Goal: Task Accomplishment & Management: Manage account settings

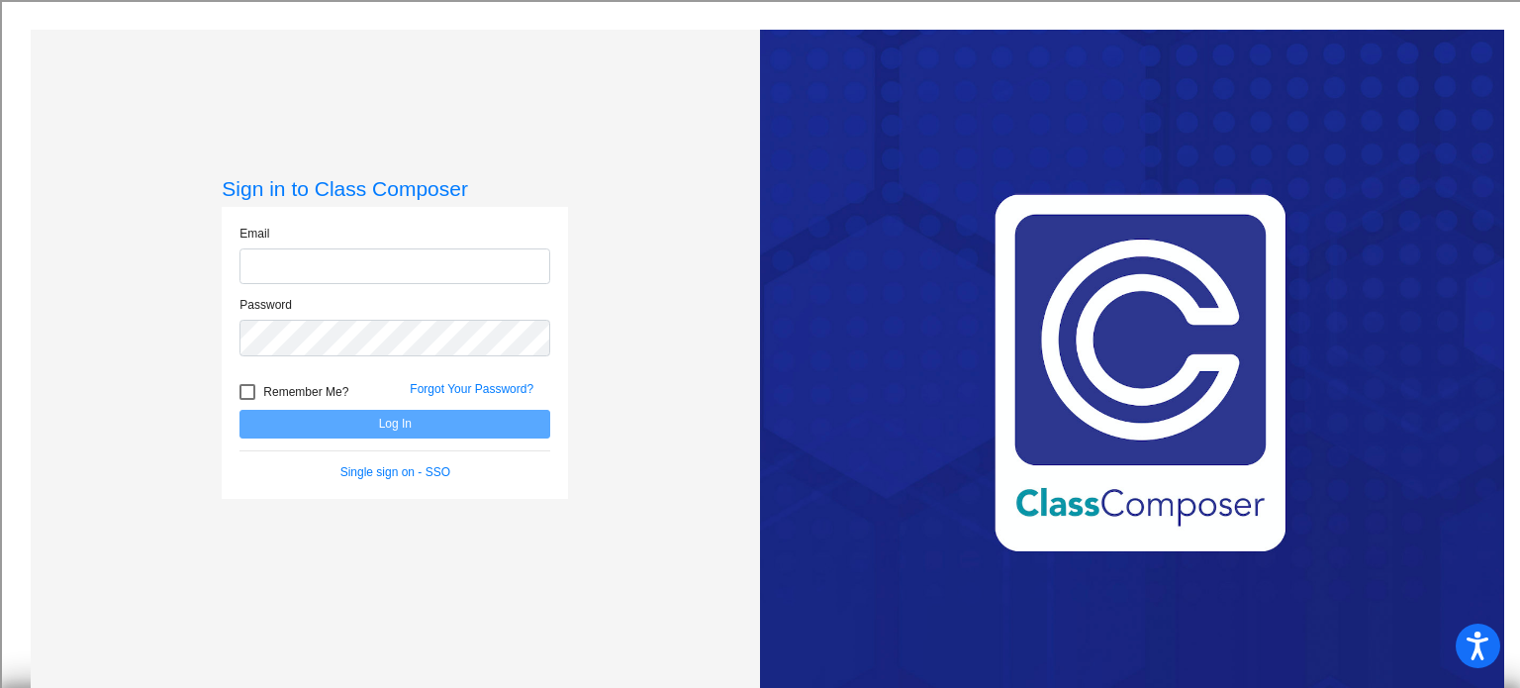
click at [425, 272] on input "email" at bounding box center [395, 266] width 311 height 37
type input "brittany.olson@rrps.net"
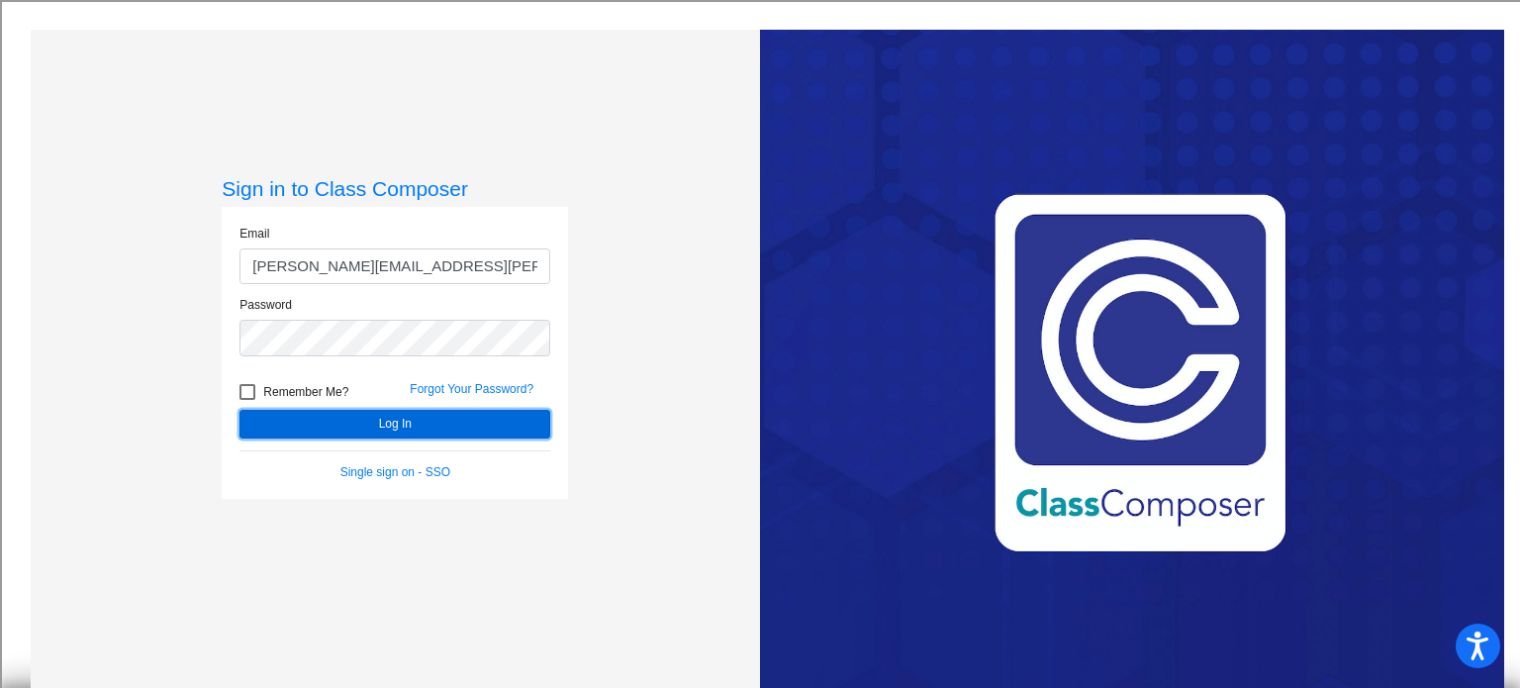
click at [385, 420] on button "Log In" at bounding box center [395, 424] width 311 height 29
drag, startPoint x: 386, startPoint y: 420, endPoint x: 331, endPoint y: 427, distance: 55.9
click at [331, 427] on button "Log In" at bounding box center [395, 424] width 311 height 29
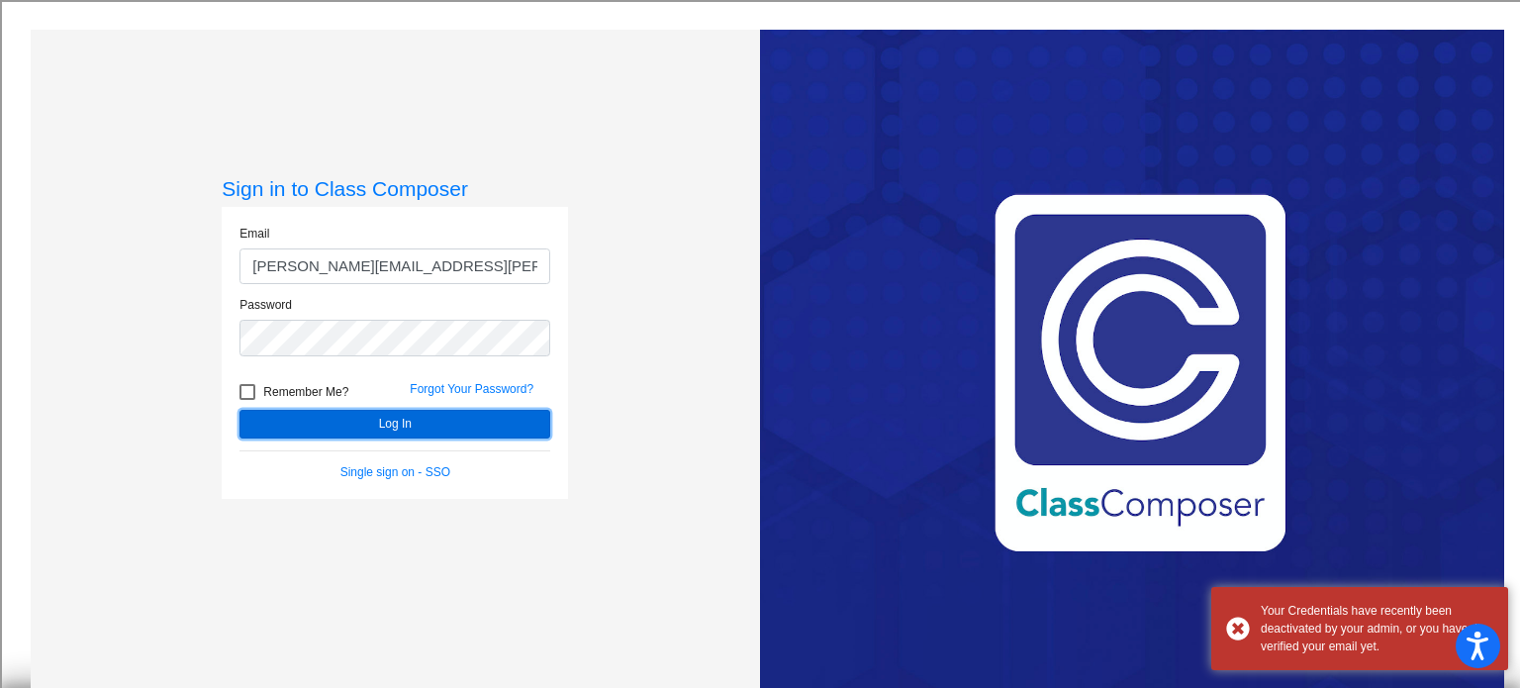
click at [340, 433] on button "Log In" at bounding box center [395, 424] width 311 height 29
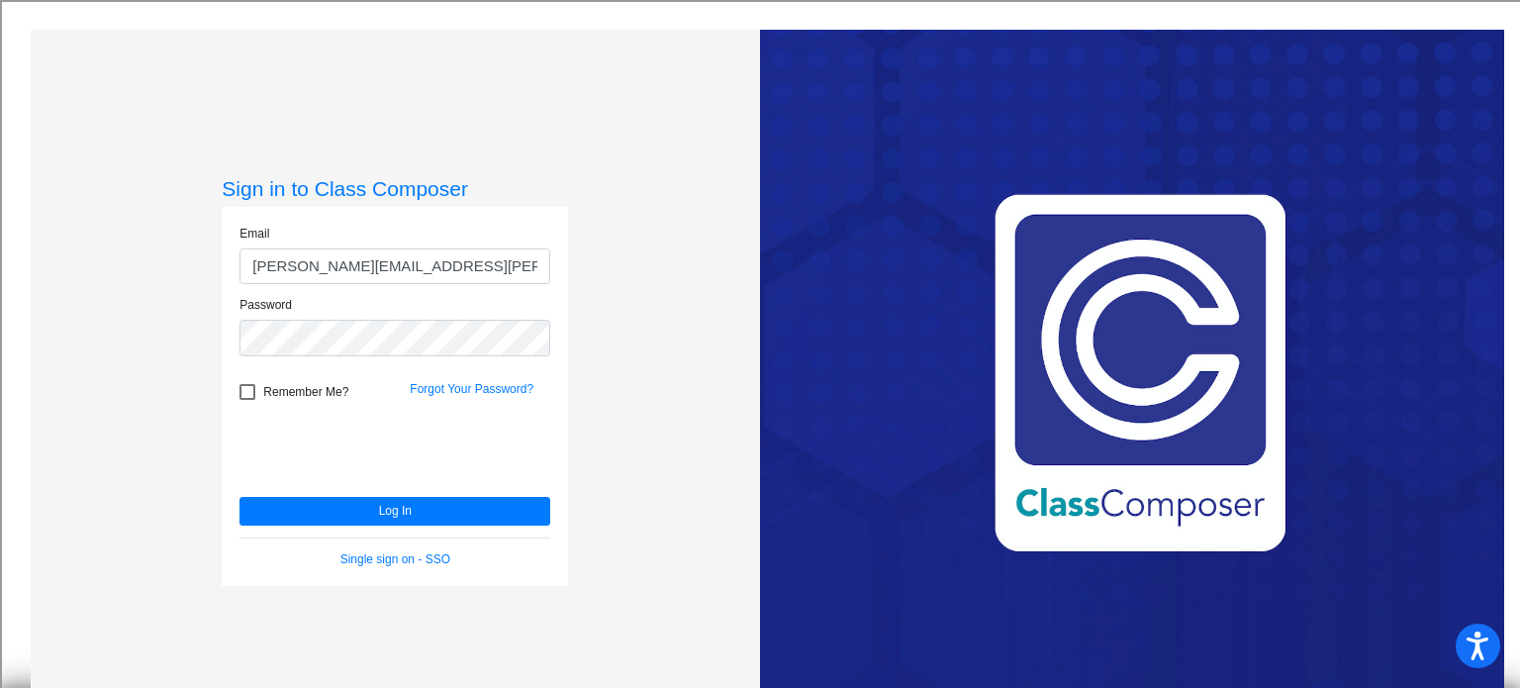
click at [392, 357] on div "Password" at bounding box center [395, 332] width 340 height 72
click at [322, 319] on div "Password" at bounding box center [395, 326] width 311 height 60
click at [305, 497] on button "Log In" at bounding box center [395, 511] width 311 height 29
click at [487, 498] on button "Log In" at bounding box center [395, 511] width 311 height 29
click at [492, 510] on button "Log In" at bounding box center [395, 511] width 311 height 29
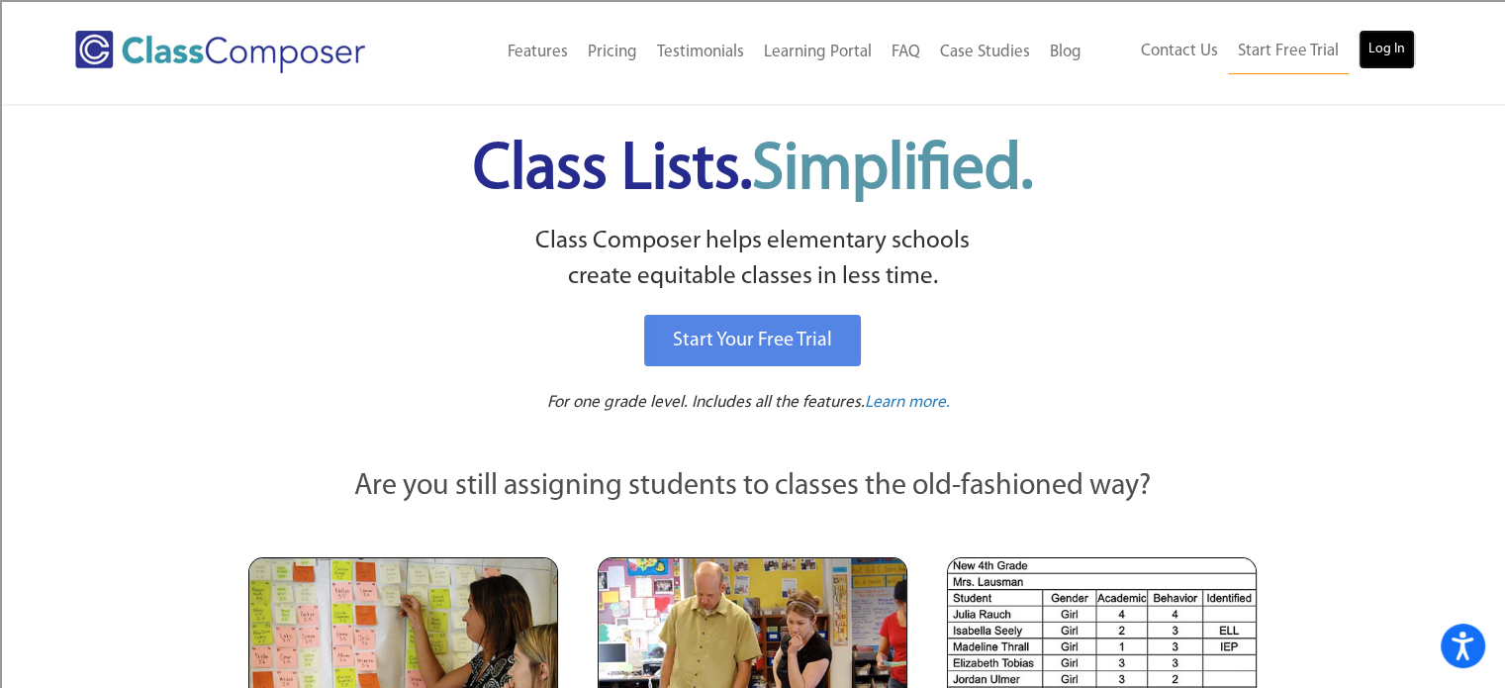
click at [1398, 60] on link "Log In" at bounding box center [1387, 50] width 56 height 40
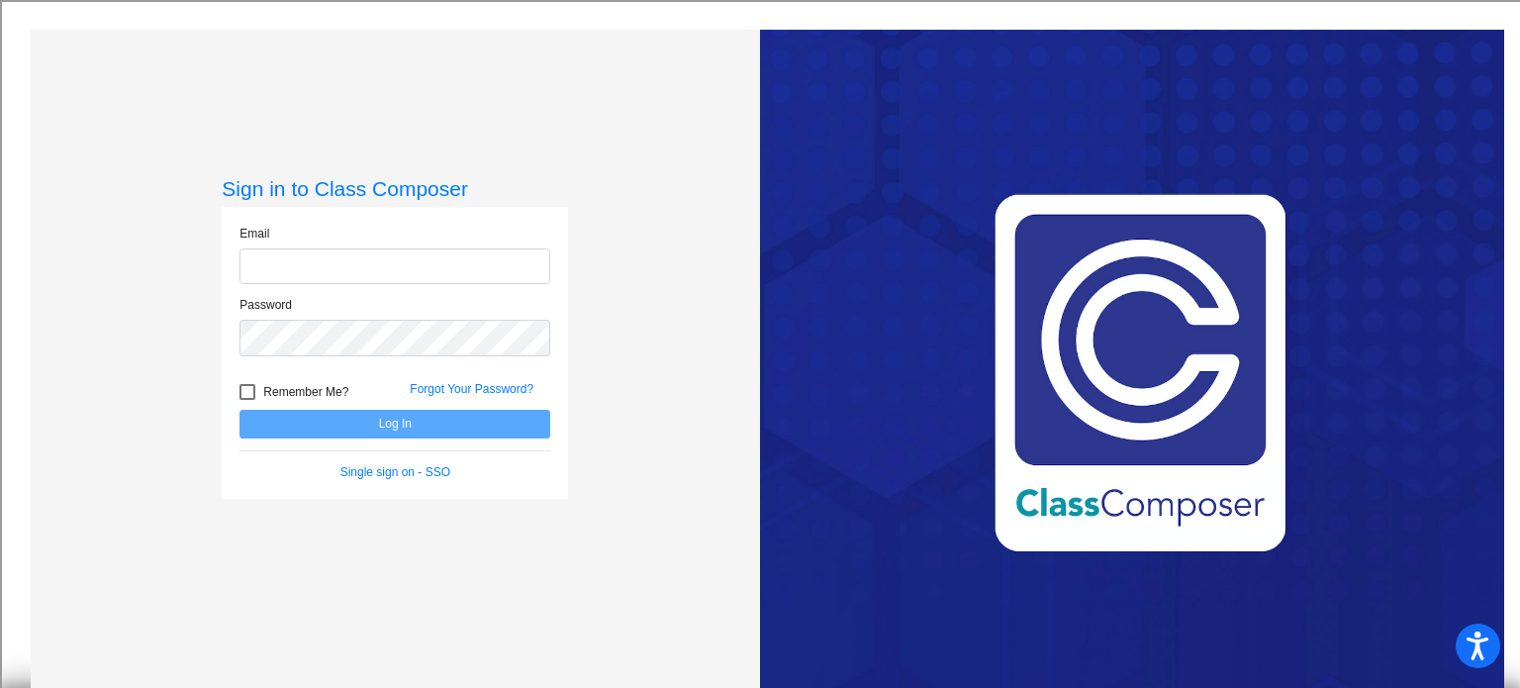
click at [404, 461] on form "Email Password Remember Me? Forgot Your Password? Log In Single sign on - SSO" at bounding box center [395, 353] width 311 height 256
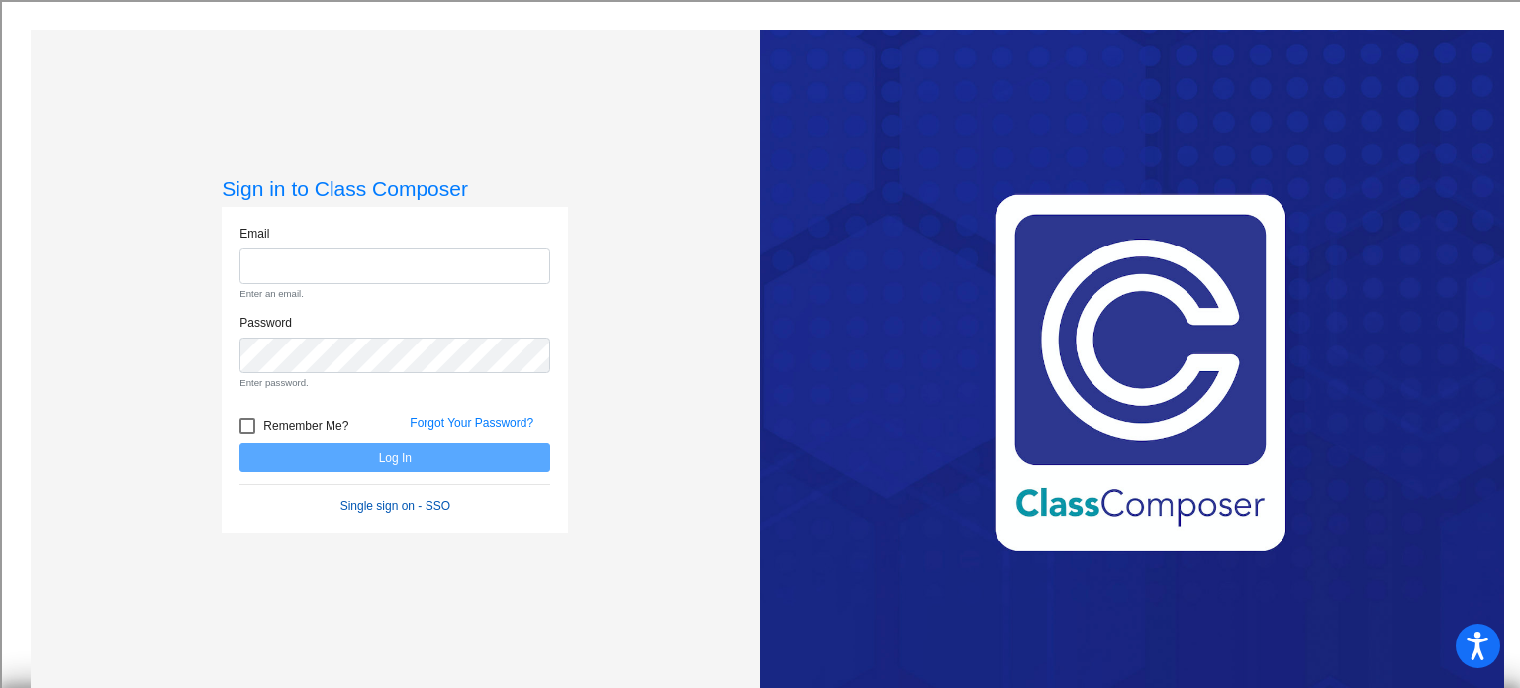
click at [409, 502] on link "Single sign on - SSO" at bounding box center [395, 506] width 110 height 14
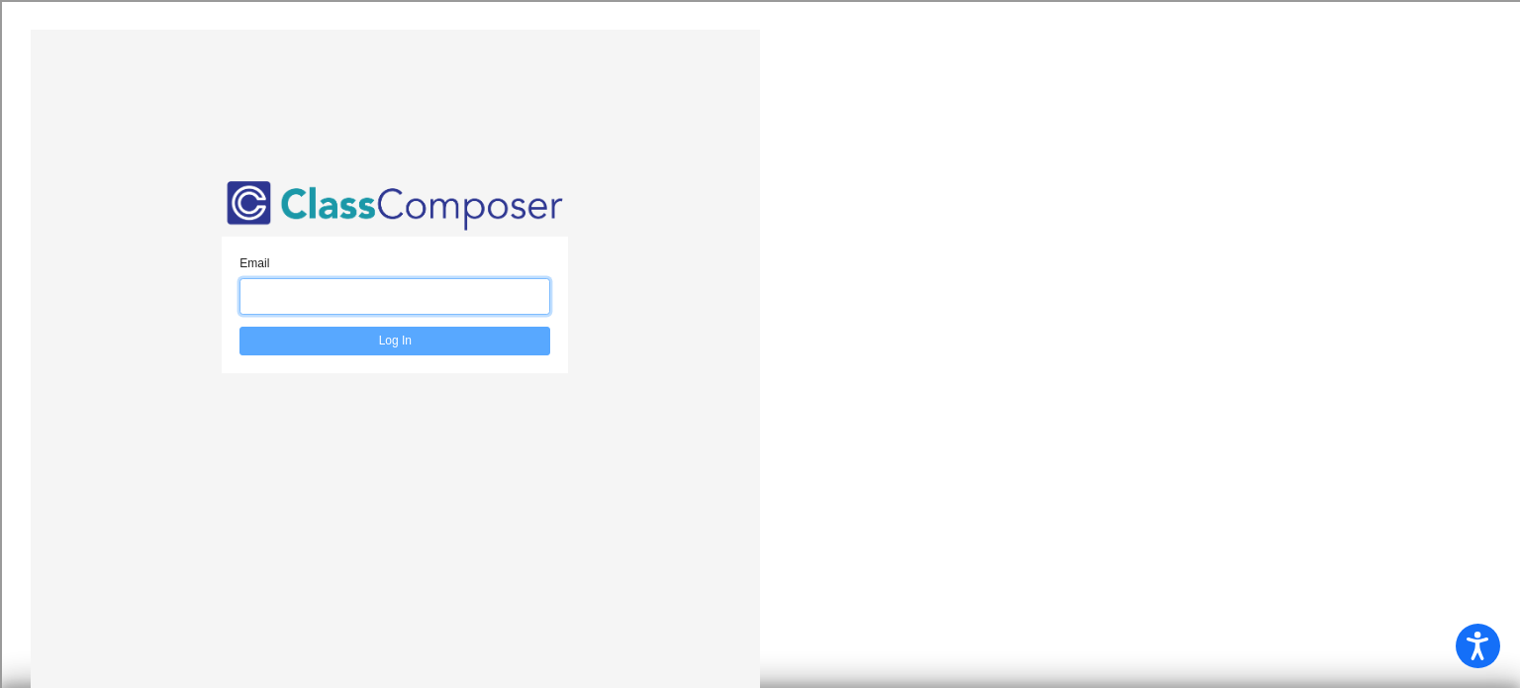
click at [393, 282] on input "email" at bounding box center [395, 296] width 311 height 37
type input "brittany.olson@rrps.net"
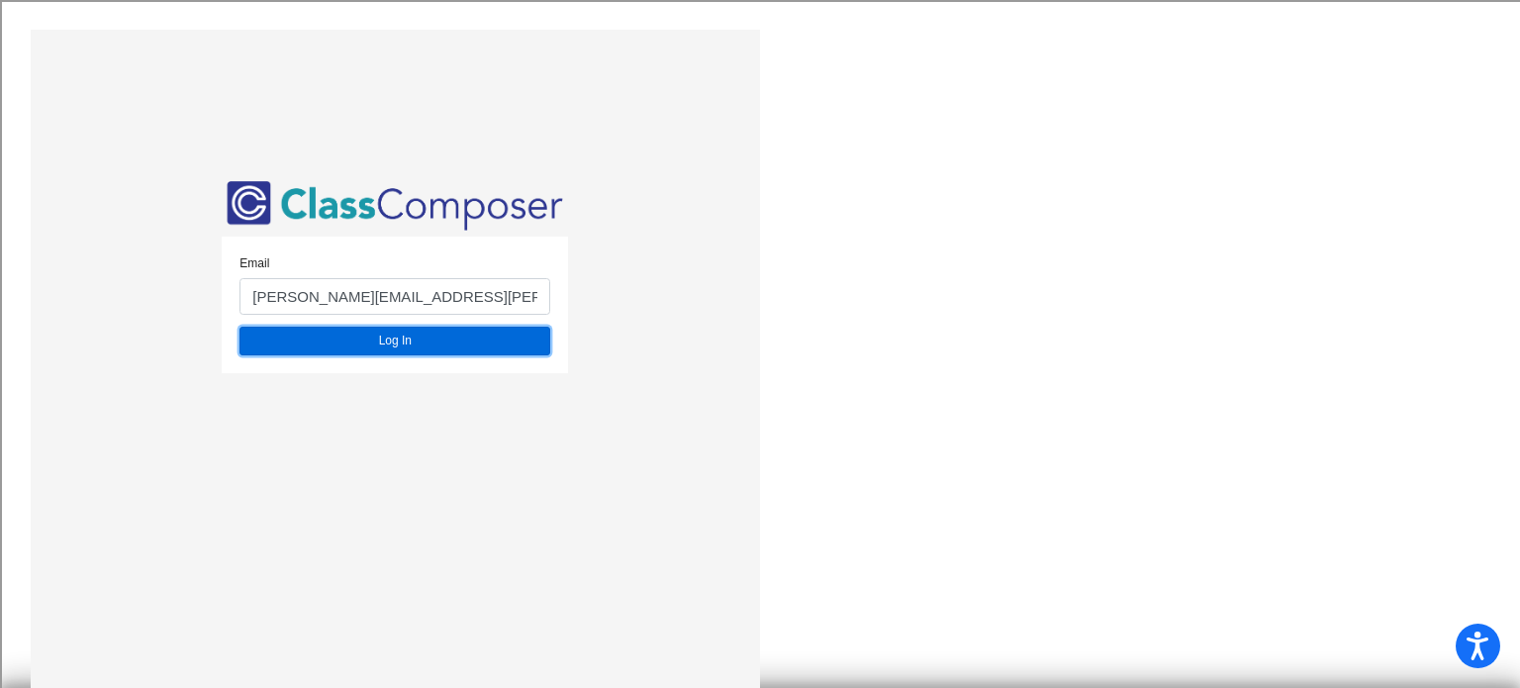
click at [443, 342] on button "Log In" at bounding box center [395, 341] width 311 height 29
